Goal: Transaction & Acquisition: Purchase product/service

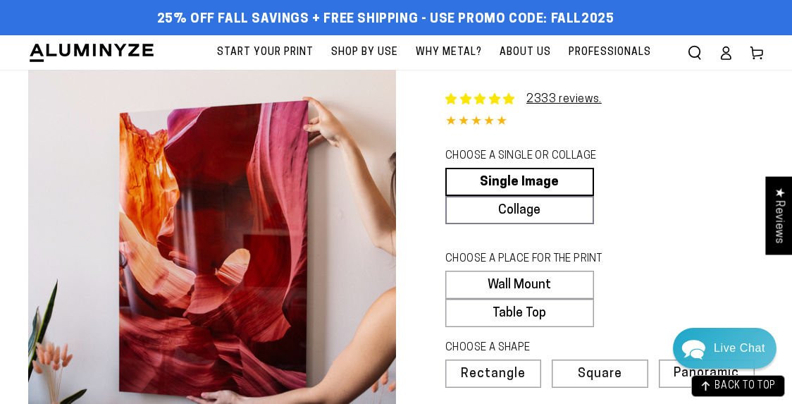
select select "**********"
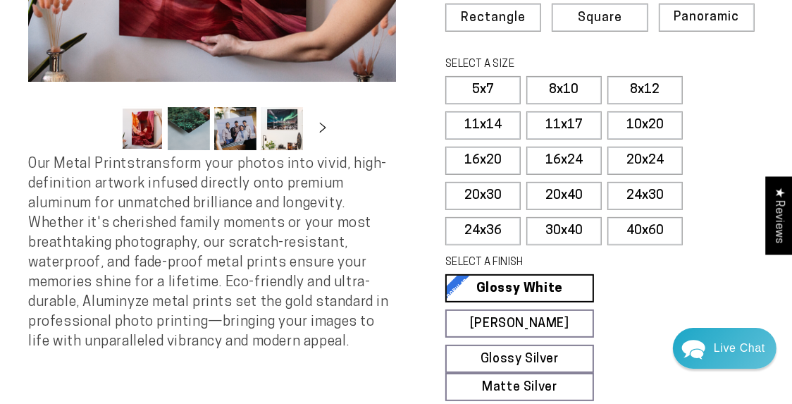
scroll to position [352, 0]
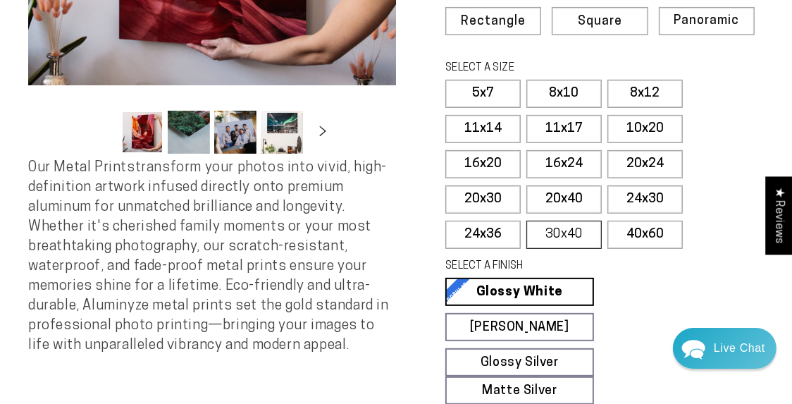
click at [577, 226] on label "30x40" at bounding box center [564, 235] width 75 height 28
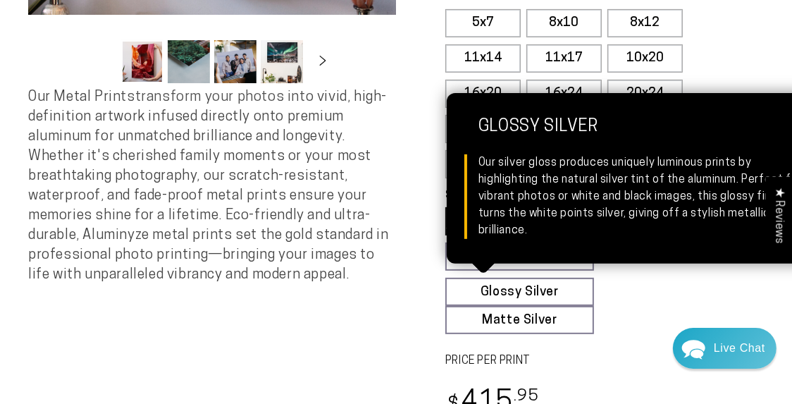
scroll to position [423, 0]
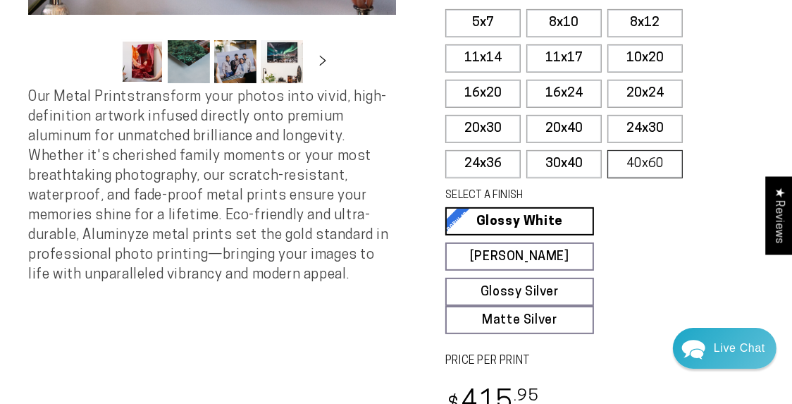
click at [629, 162] on label "40x60" at bounding box center [645, 164] width 75 height 28
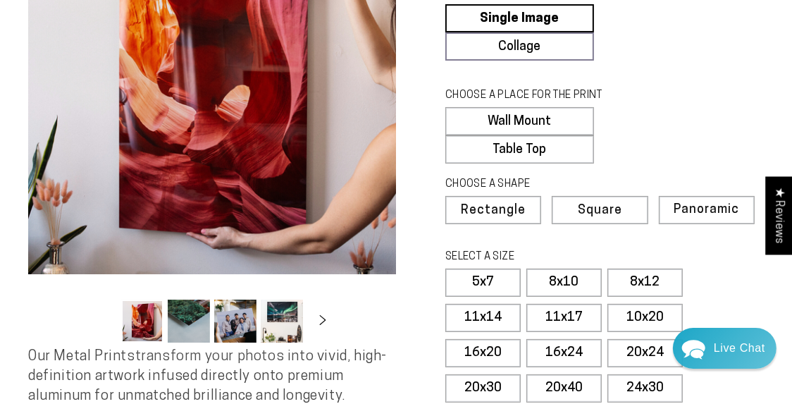
scroll to position [282, 0]
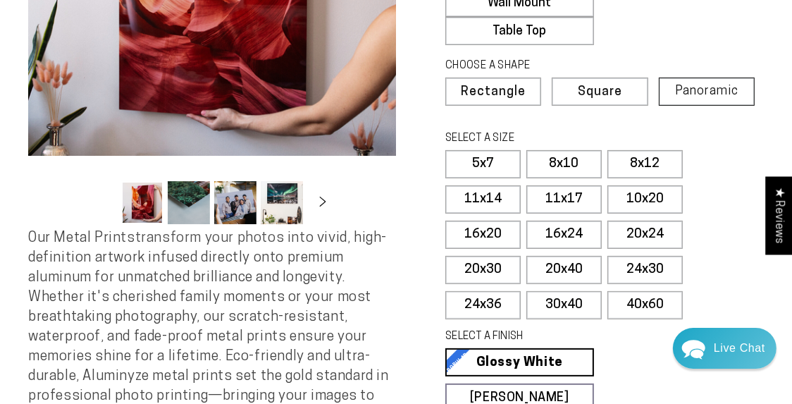
click at [685, 85] on span "Panoramic" at bounding box center [706, 91] width 63 height 13
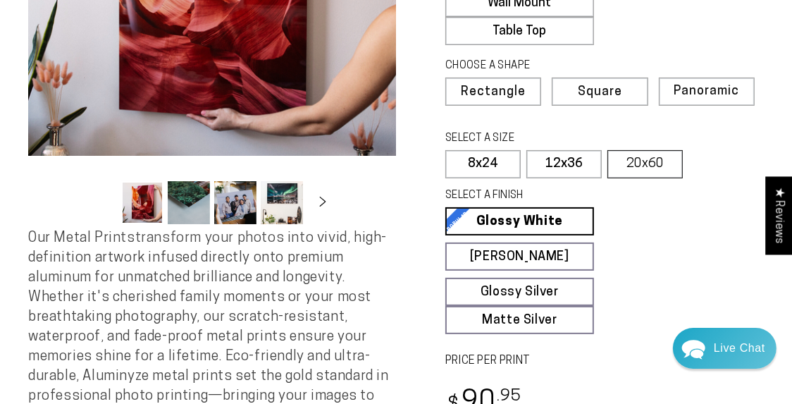
click at [661, 150] on label "20x60" at bounding box center [645, 164] width 75 height 28
click at [541, 157] on label "12x36" at bounding box center [564, 164] width 75 height 28
